Goal: Task Accomplishment & Management: Manage account settings

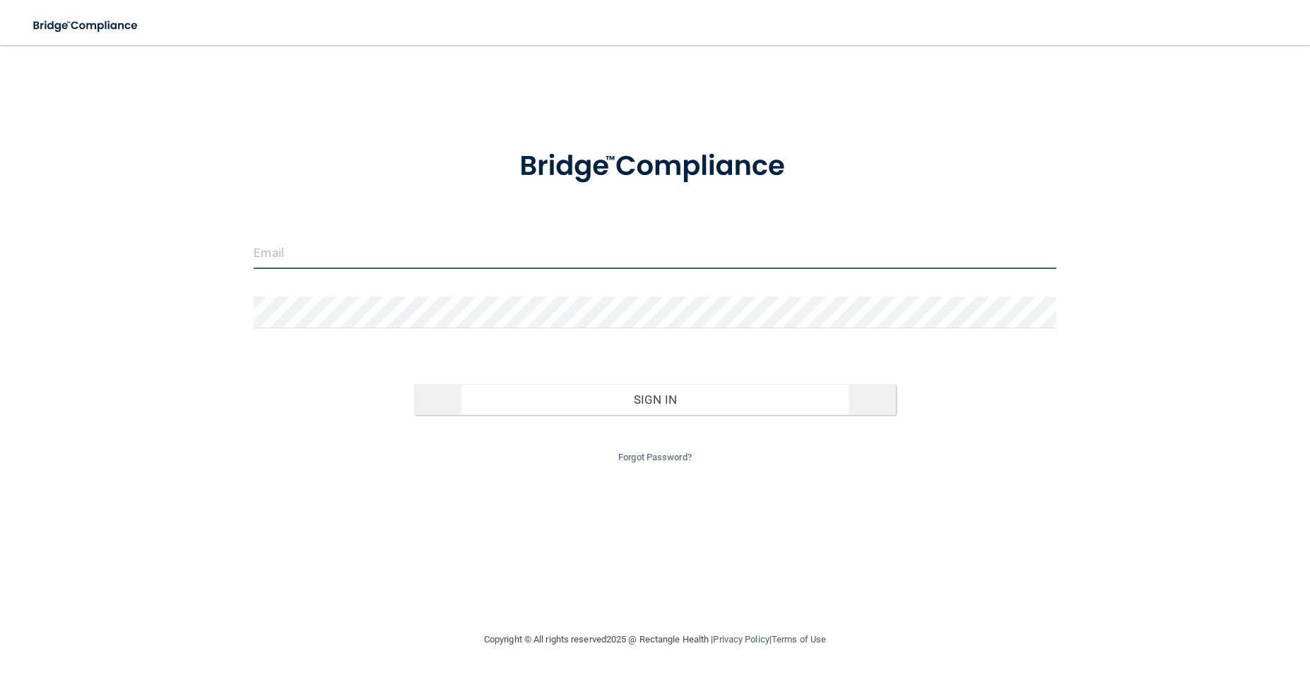
type input "[PERSON_NAME][EMAIL_ADDRESS][DOMAIN_NAME]"
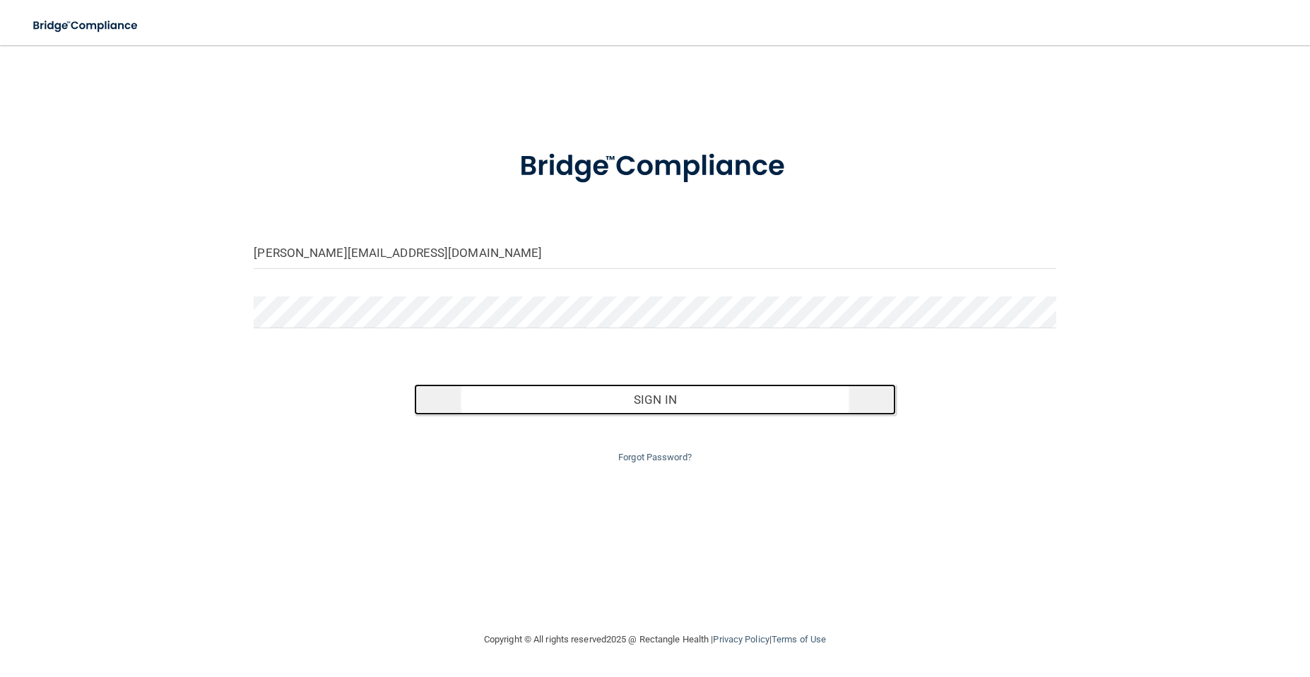
click at [661, 398] on button "Sign In" at bounding box center [654, 399] width 481 height 31
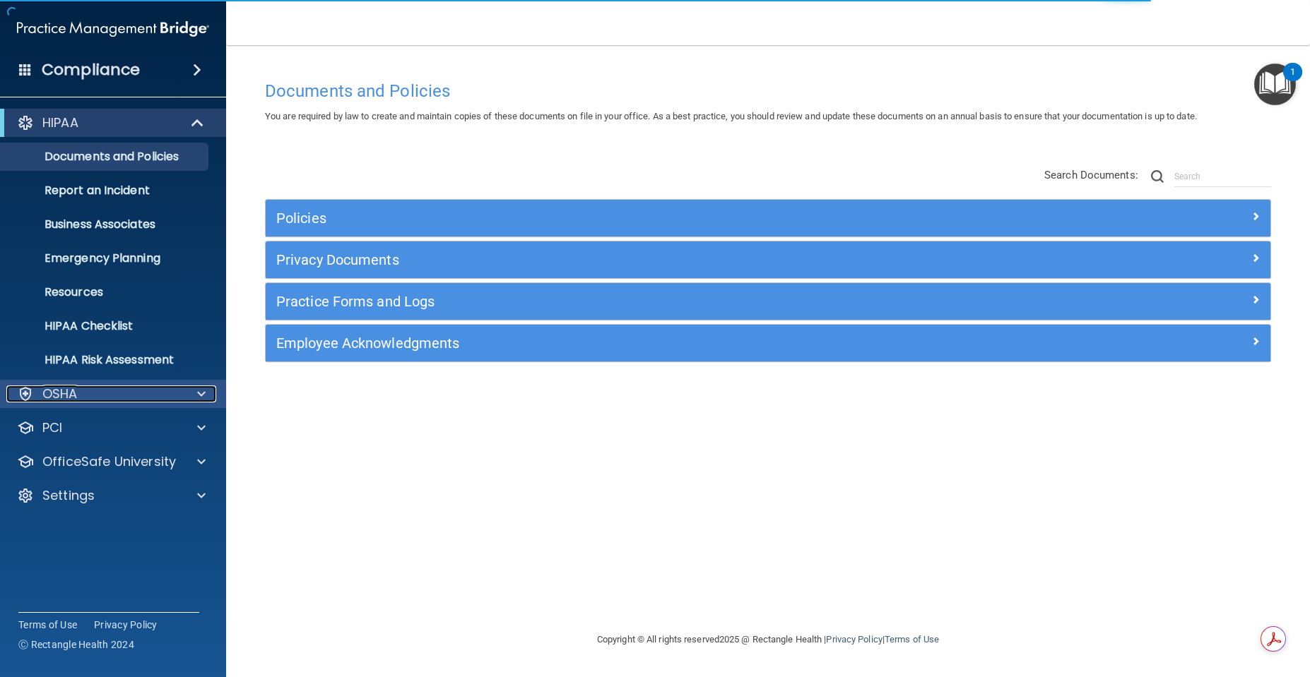
click at [51, 394] on p "OSHA" at bounding box center [59, 394] width 35 height 17
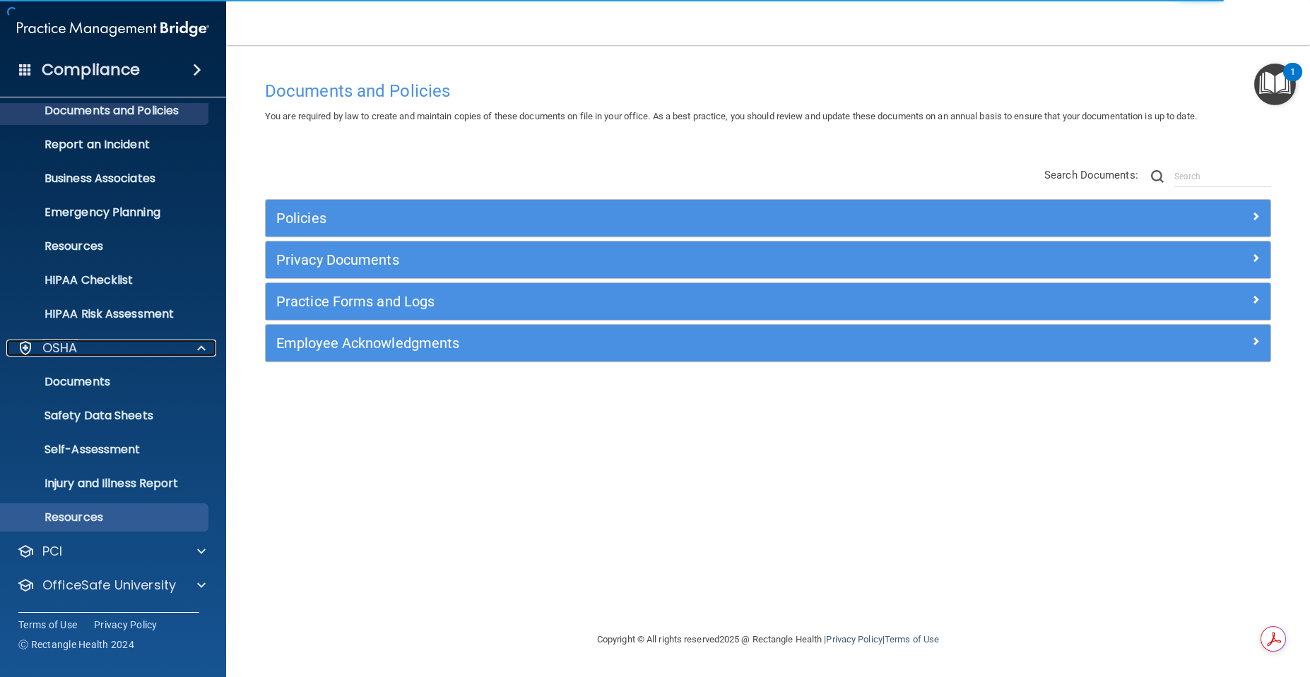
scroll to position [71, 0]
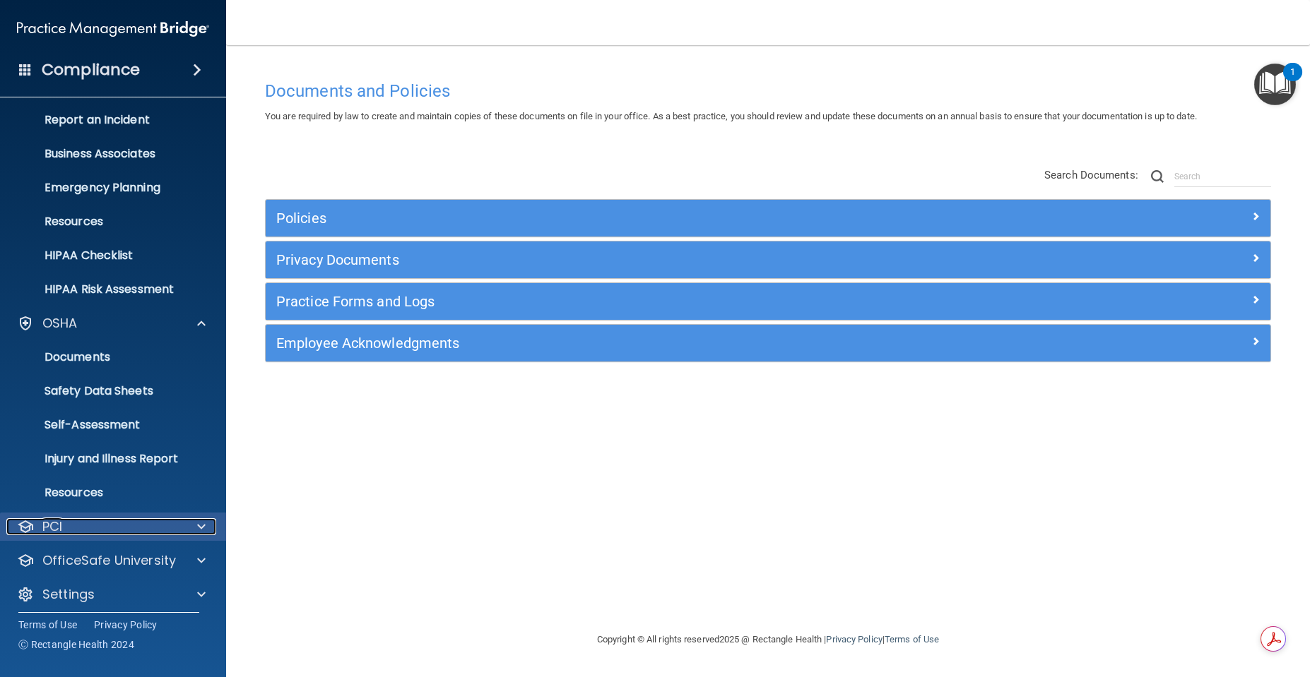
click at [81, 526] on div "PCI" at bounding box center [93, 527] width 175 height 17
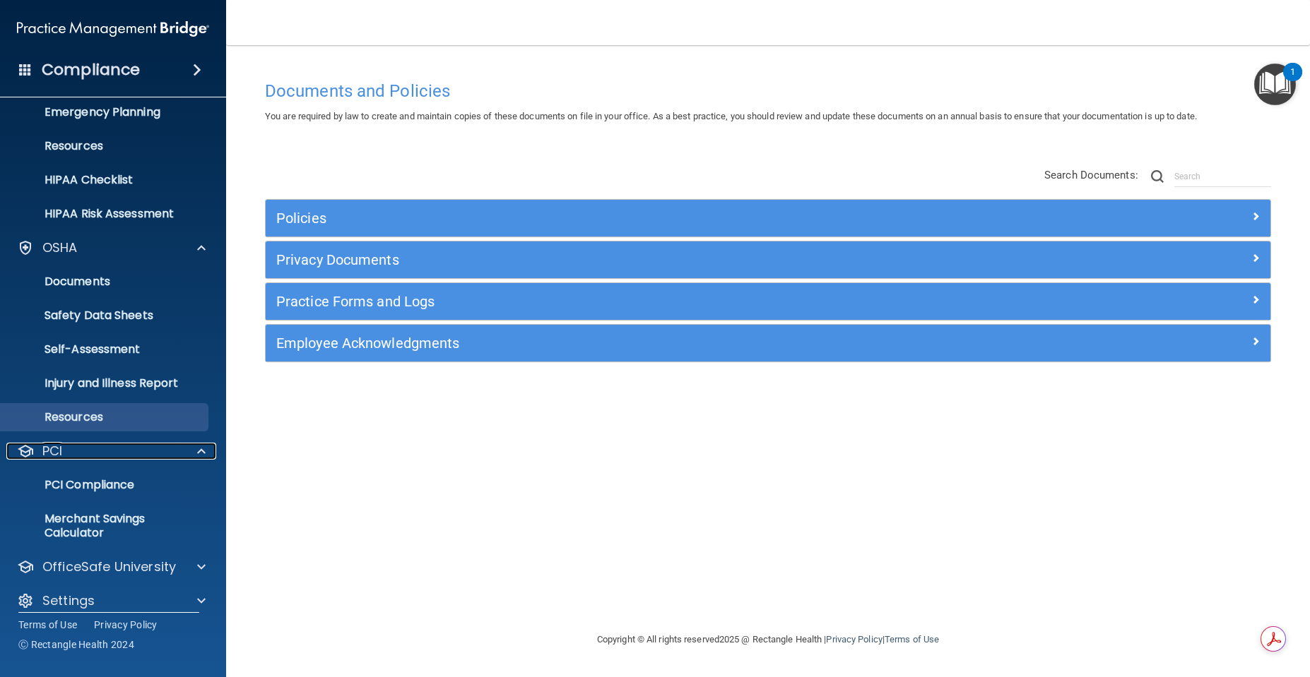
scroll to position [160, 0]
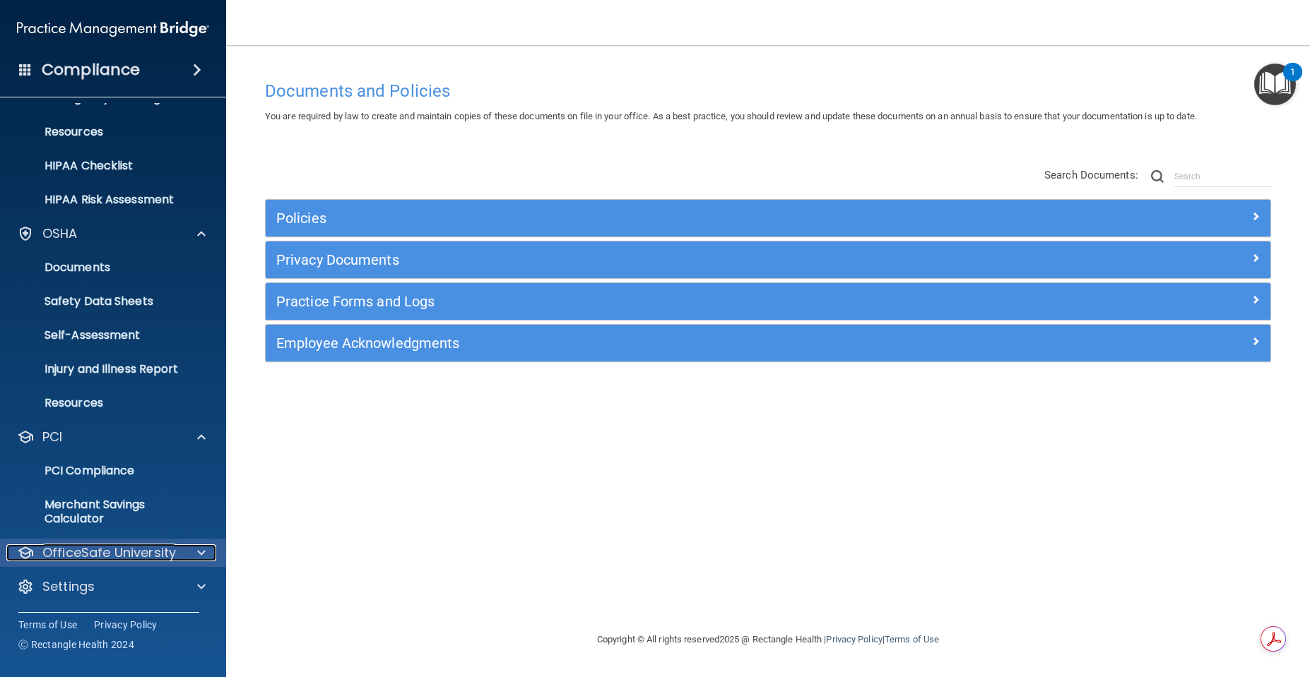
click at [92, 551] on p "OfficeSafe University" at bounding box center [109, 553] width 134 height 17
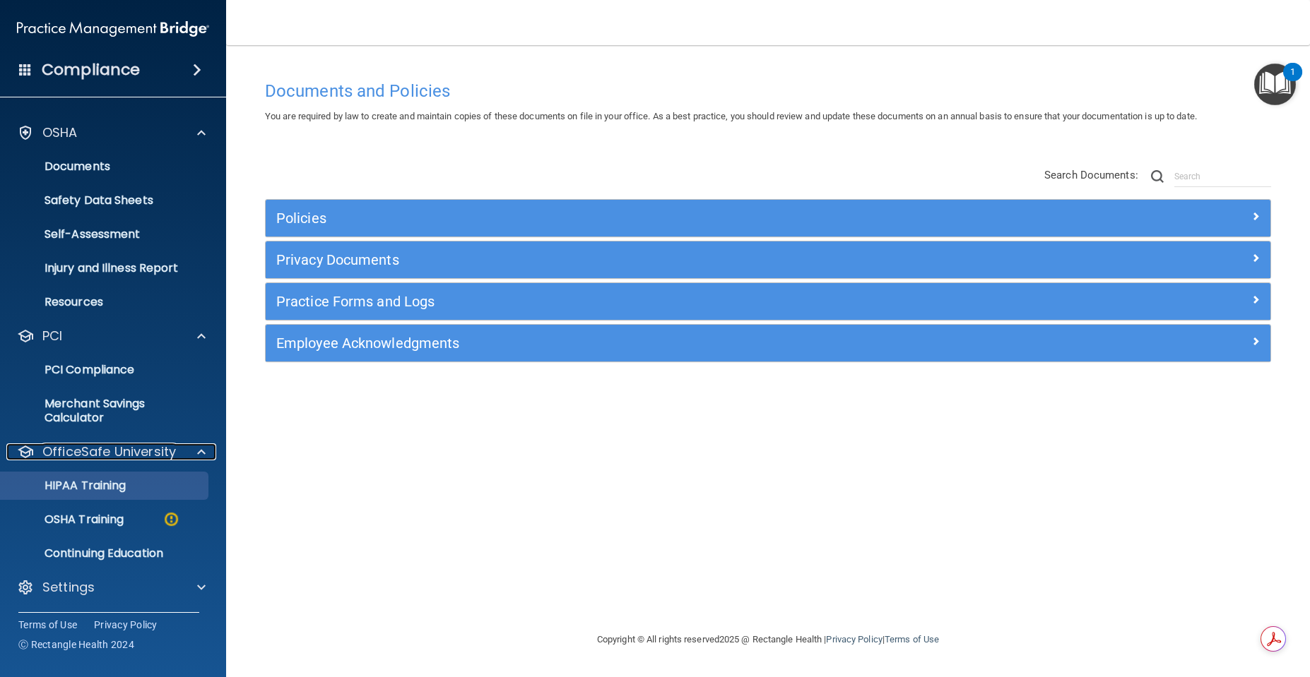
scroll to position [262, 0]
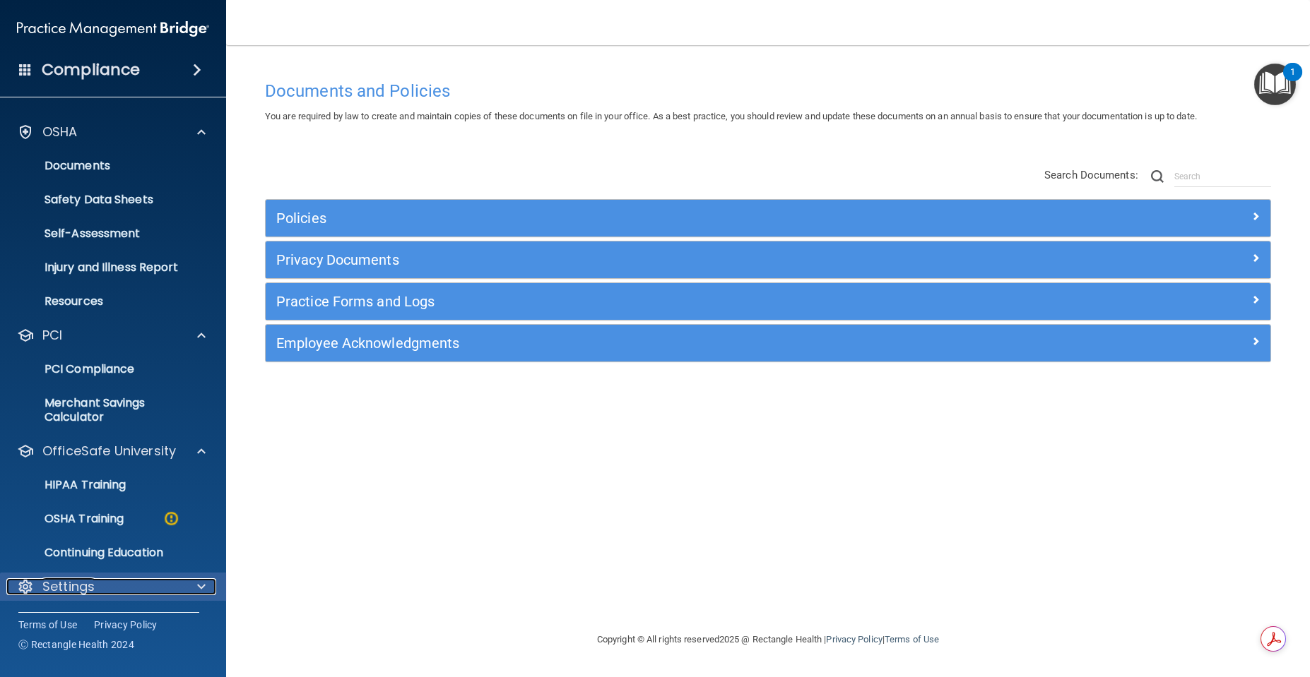
click at [72, 586] on p "Settings" at bounding box center [68, 587] width 52 height 17
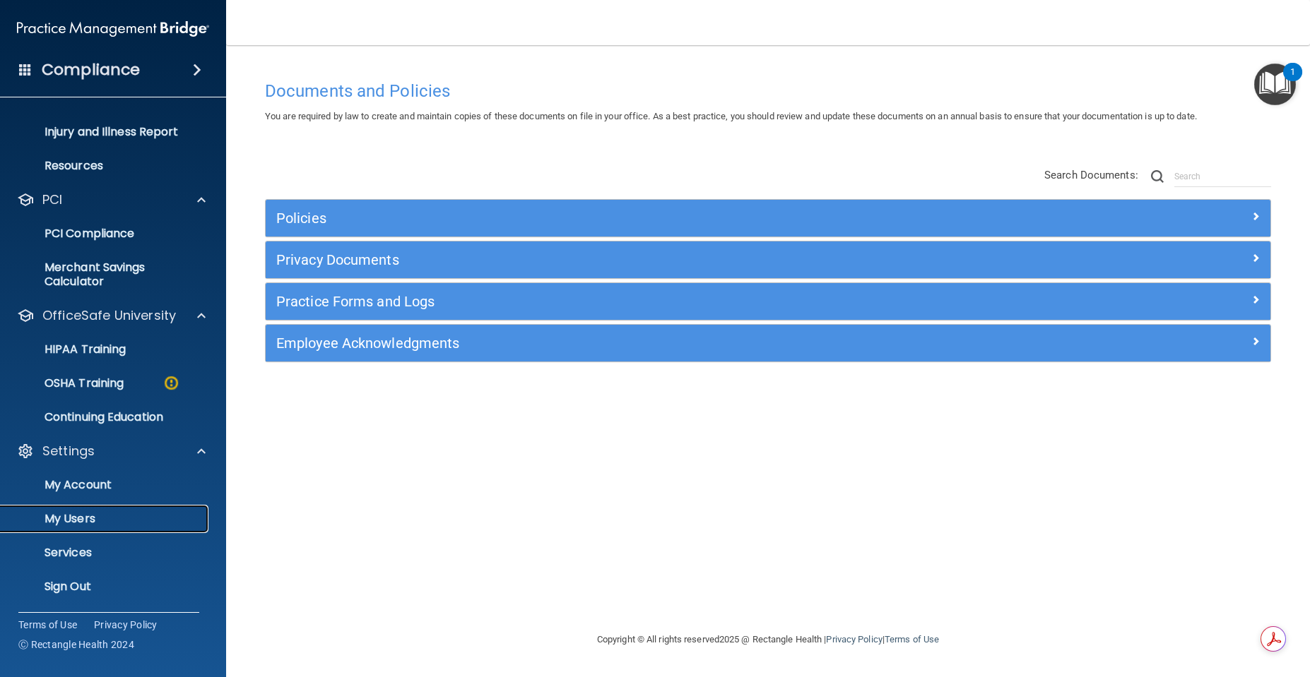
click at [79, 514] on p "My Users" at bounding box center [105, 519] width 193 height 14
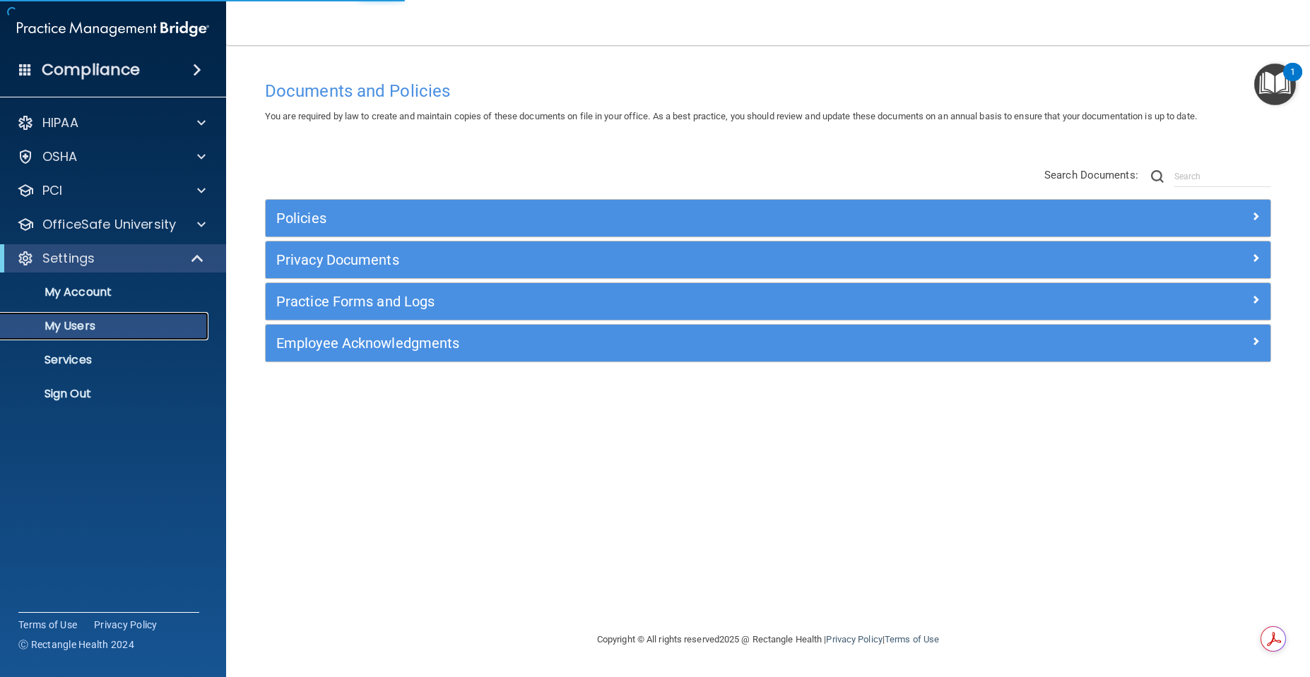
select select "20"
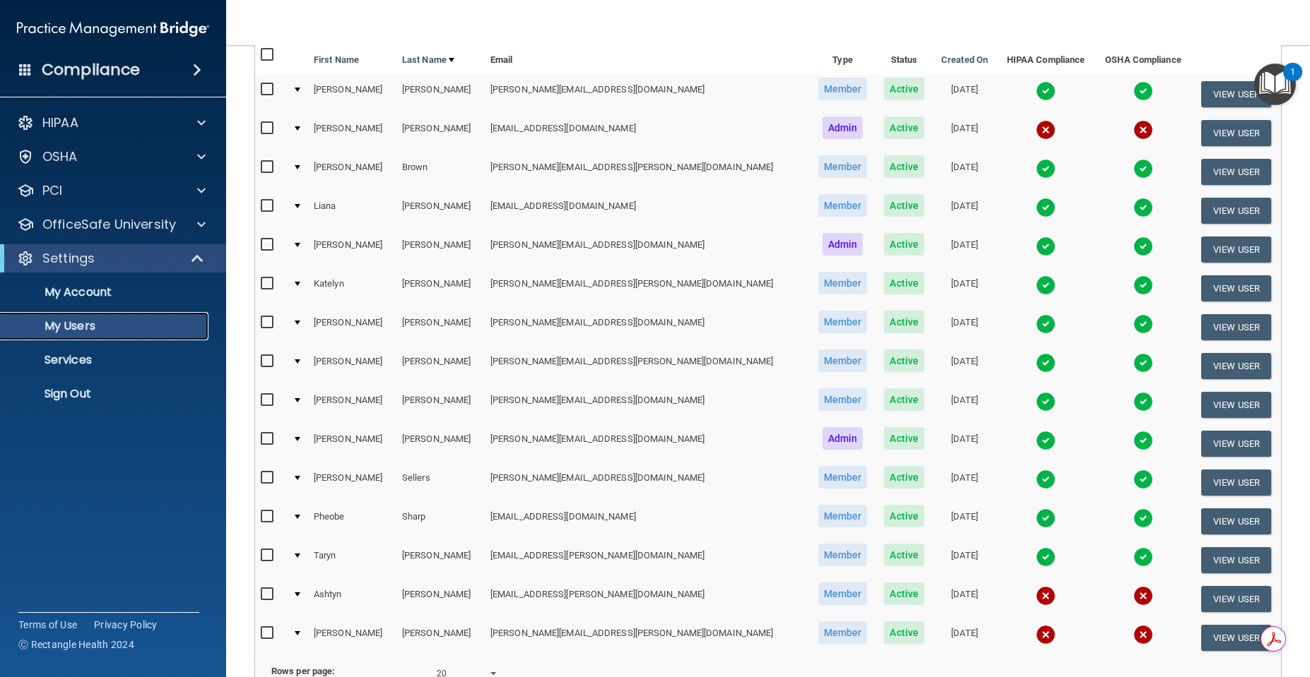
scroll to position [212, 0]
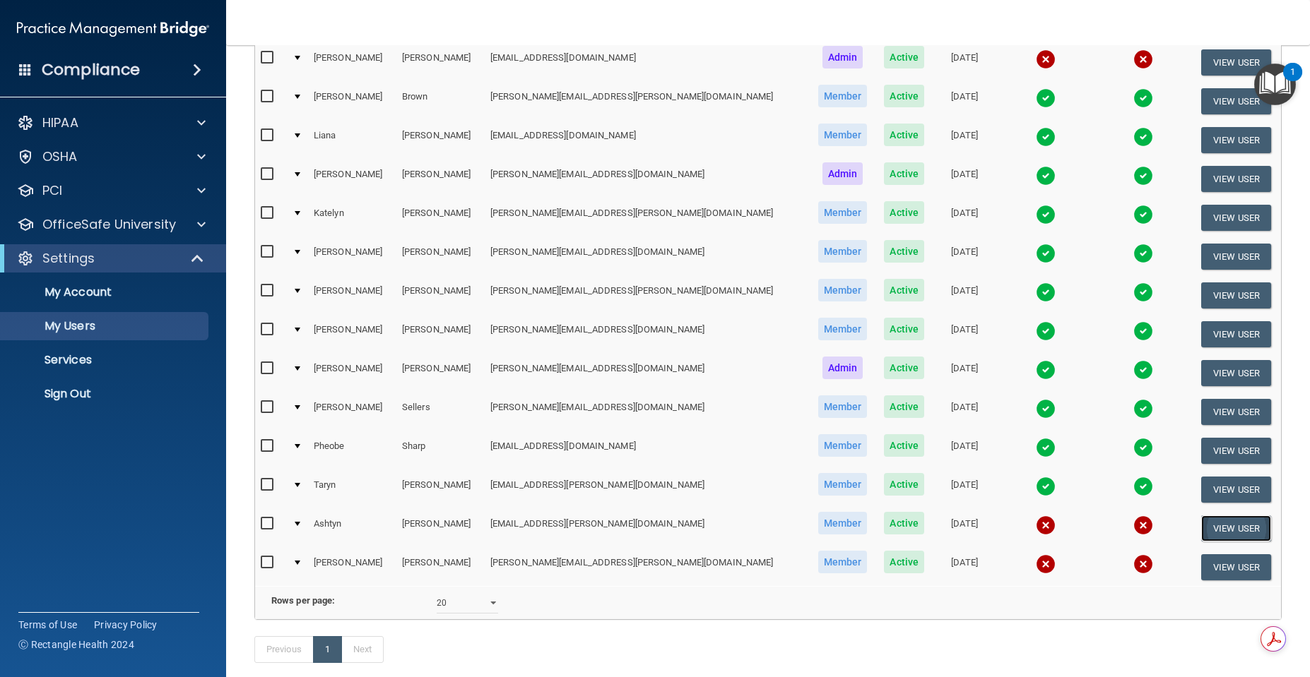
click at [1203, 523] on button "View User" at bounding box center [1236, 529] width 70 height 26
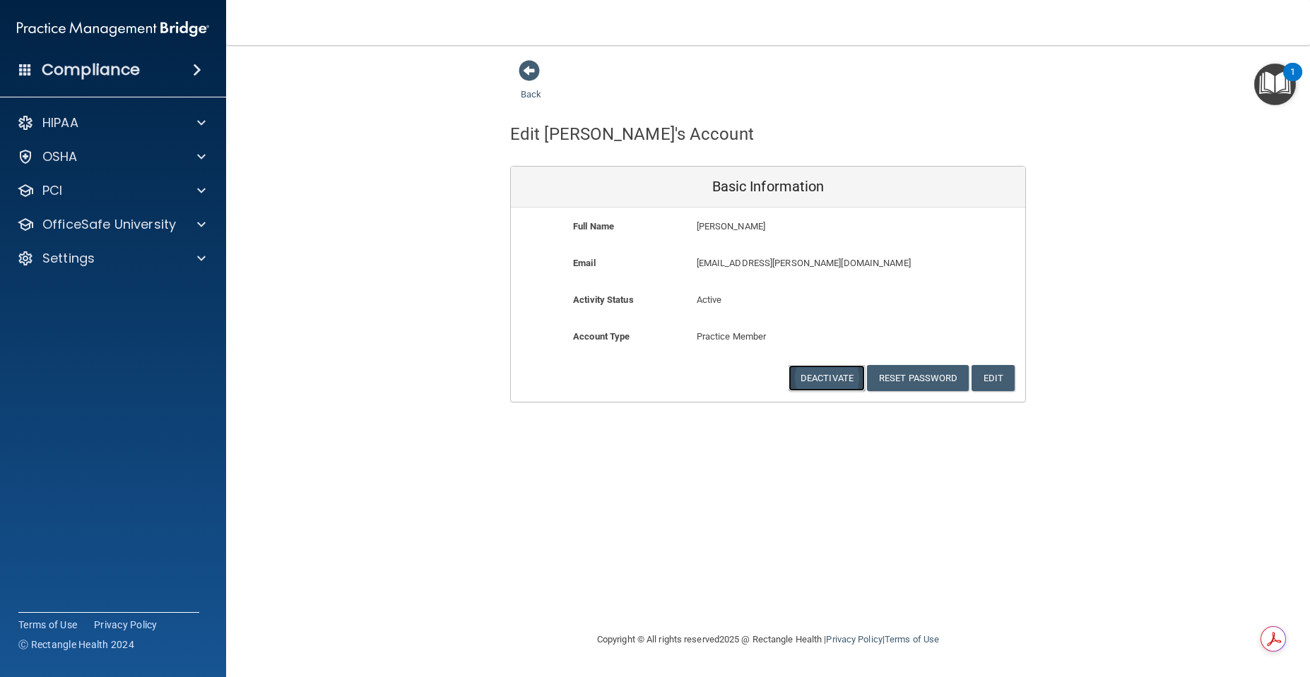
click at [839, 378] on button "Deactivate" at bounding box center [826, 378] width 76 height 26
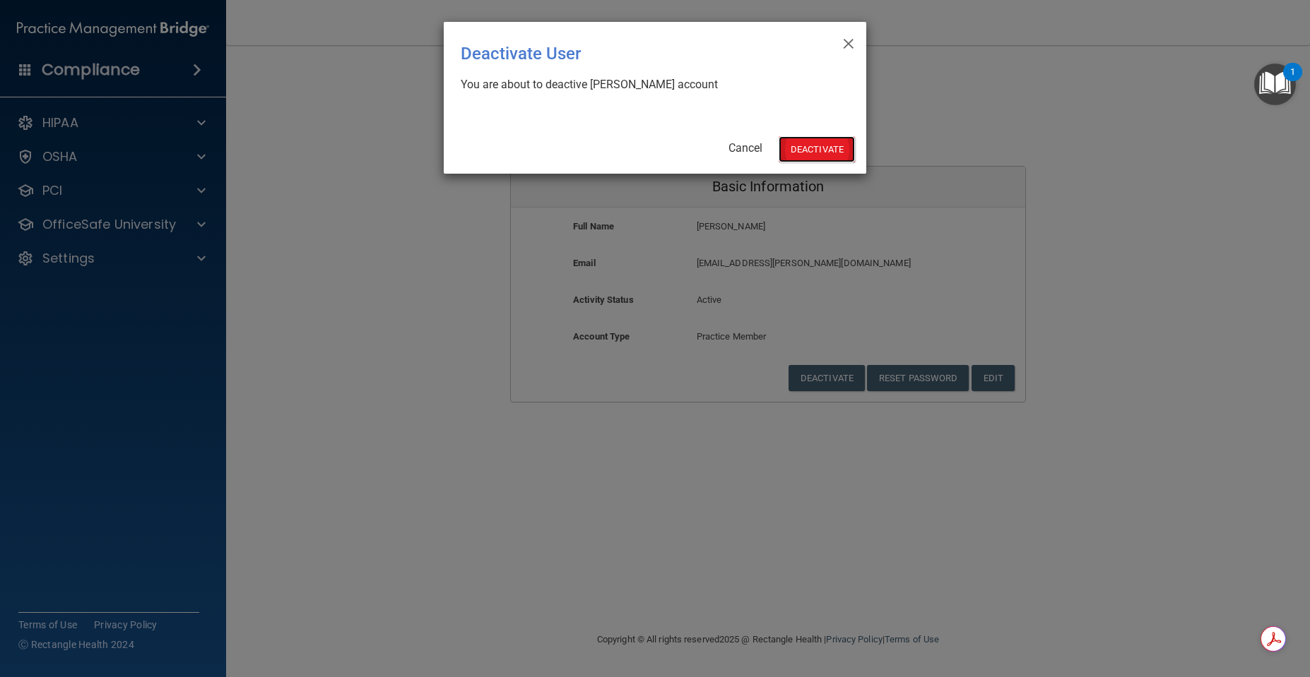
click at [826, 150] on button "Deactivate" at bounding box center [816, 149] width 76 height 26
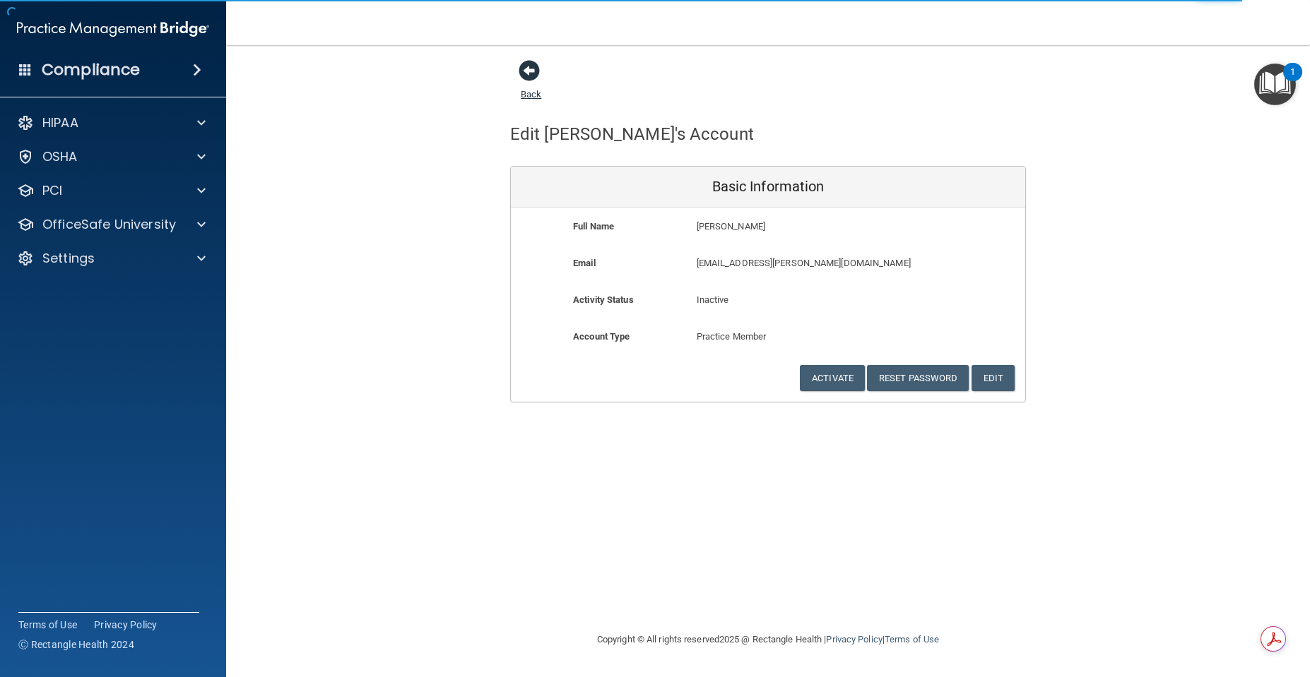
click at [528, 69] on span at bounding box center [529, 70] width 21 height 21
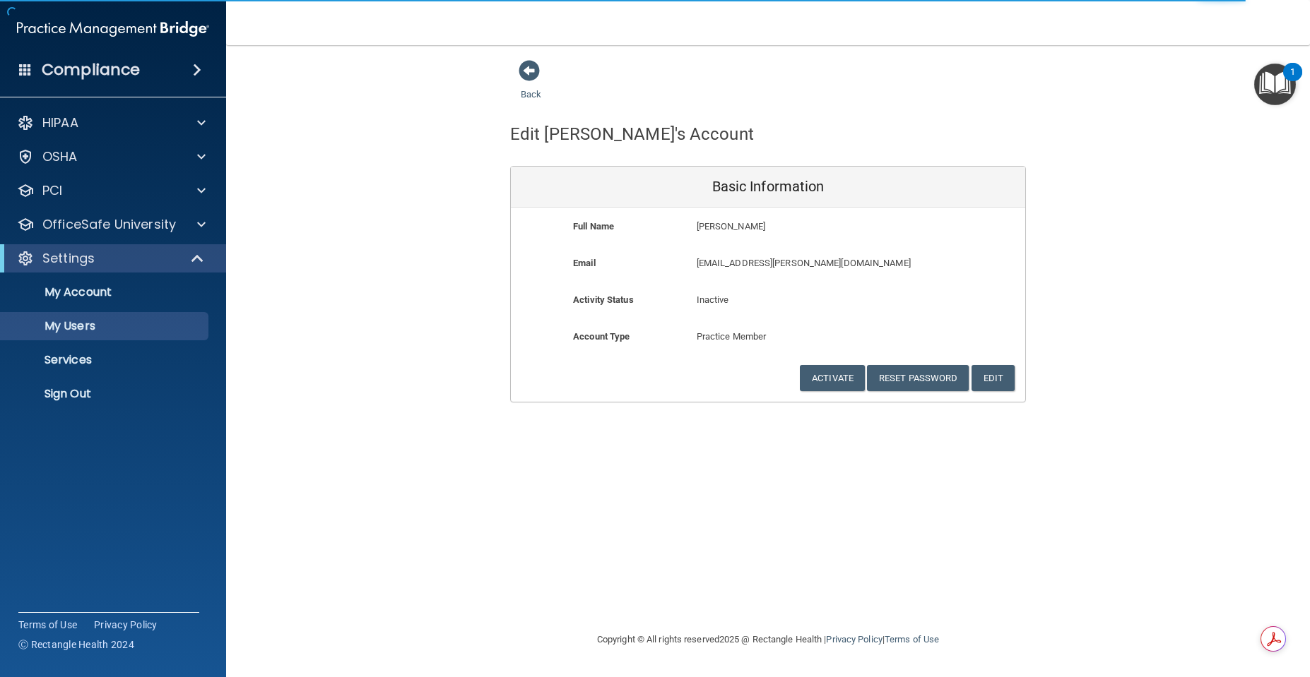
select select "20"
